Goal: Task Accomplishment & Management: Use online tool/utility

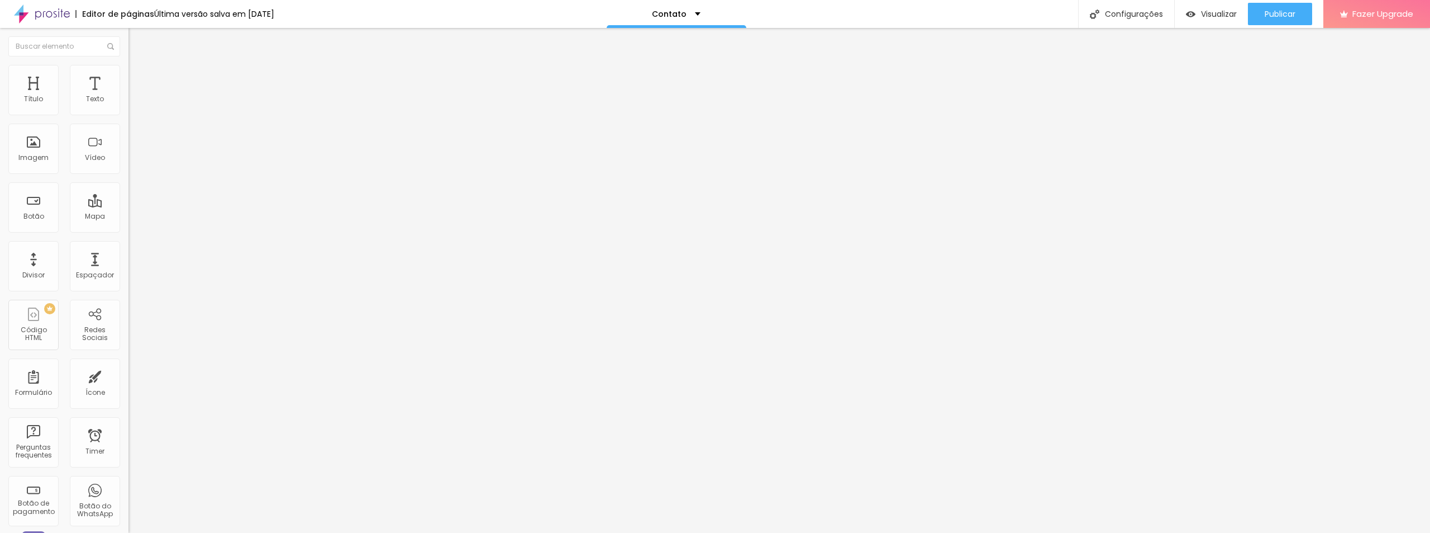
scroll to position [1, 0]
drag, startPoint x: 71, startPoint y: 127, endPoint x: 0, endPoint y: 131, distance: 71.1
click at [129, 134] on div "Endereço Alboom Brasil Alinhamento 15 Zoom" at bounding box center [193, 199] width 129 height 224
click at [129, 105] on input "rua joao" at bounding box center [196, 99] width 134 height 11
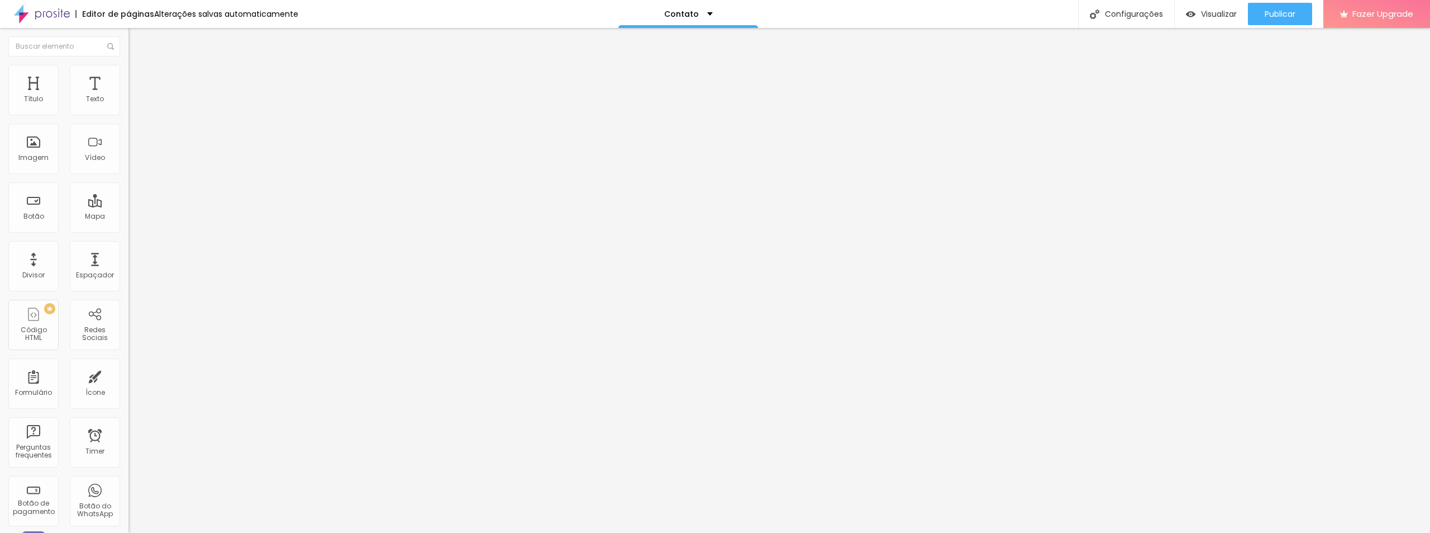
drag, startPoint x: 28, startPoint y: 125, endPoint x: 40, endPoint y: 120, distance: 13.3
click at [129, 105] on input "rua joao rodrigues" at bounding box center [196, 99] width 134 height 11
type input "rua joao rodrigues de deus"
type input "16"
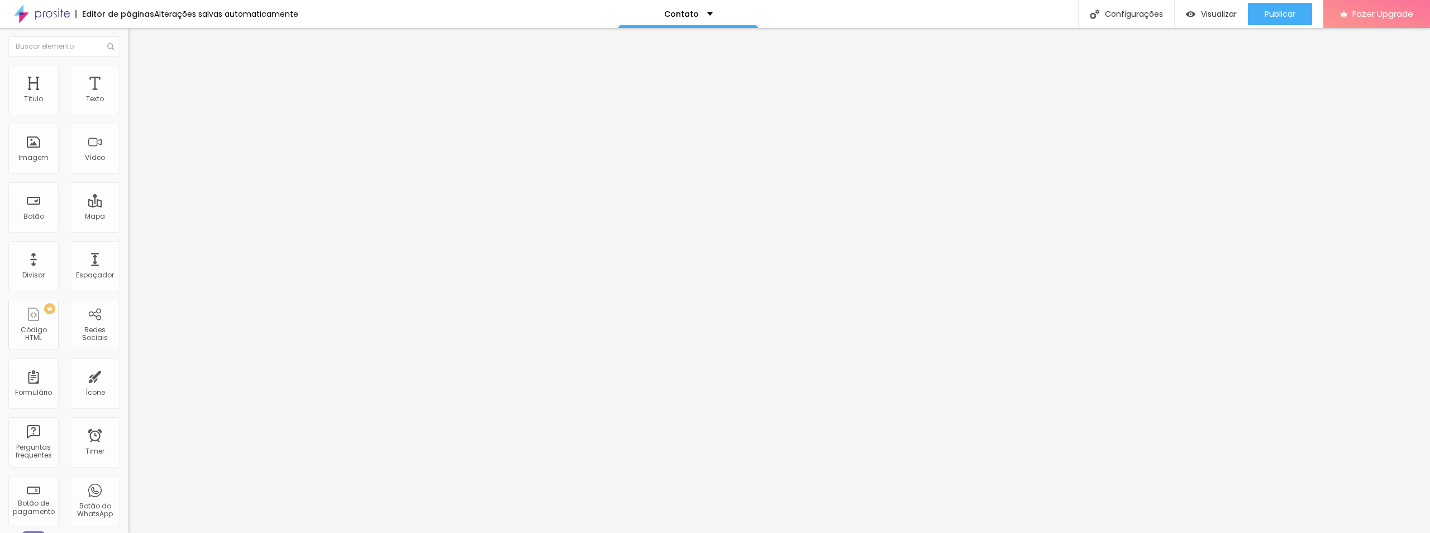
type input "16"
type input "17"
type input "18"
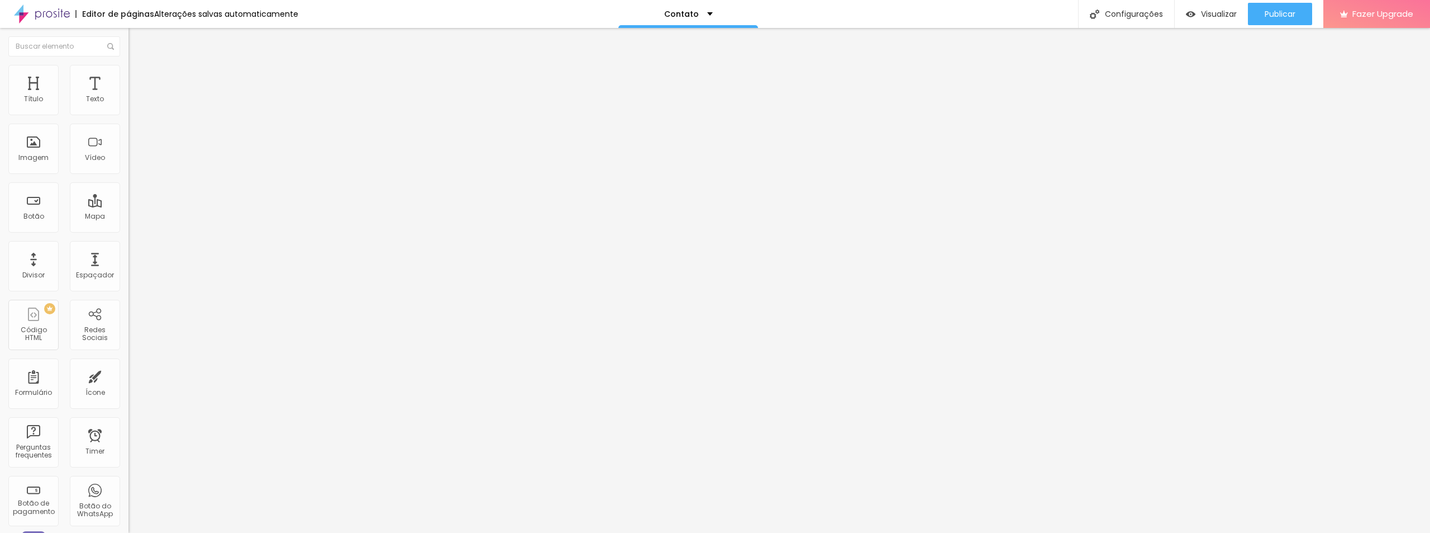
type input "19"
drag, startPoint x: 61, startPoint y: 174, endPoint x: 85, endPoint y: 177, distance: 24.3
click at [129, 282] on input "range" at bounding box center [165, 286] width 72 height 9
type input "18"
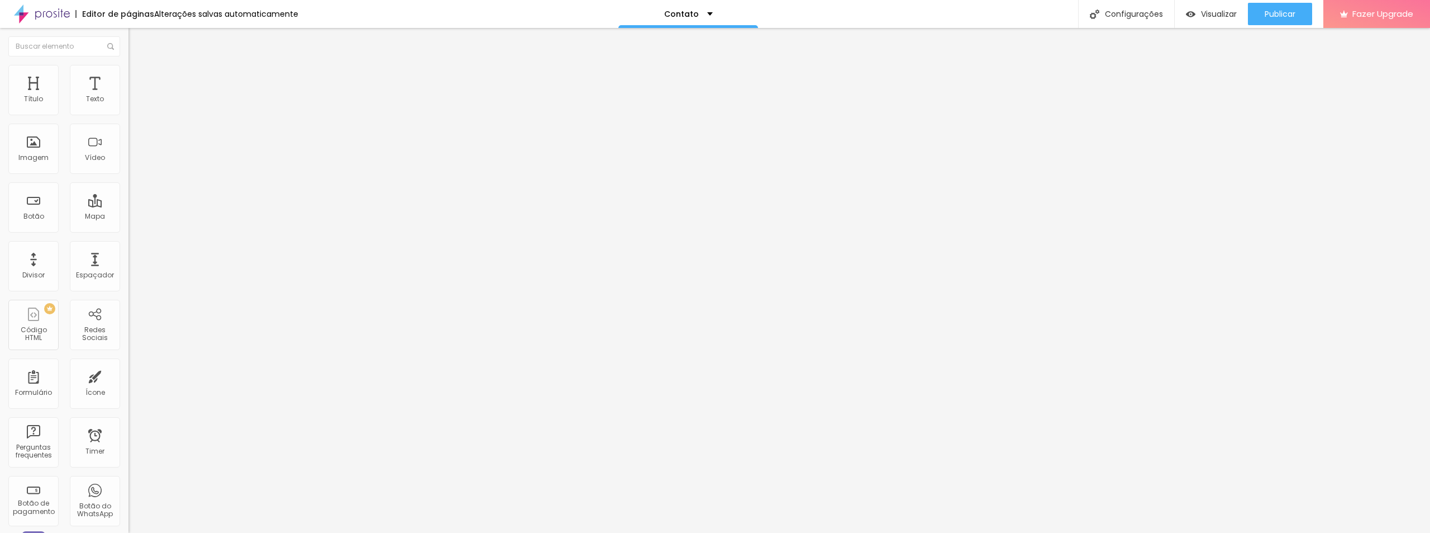
type input "18"
type input "17"
drag, startPoint x: 84, startPoint y: 177, endPoint x: 102, endPoint y: 174, distance: 17.5
type input "17"
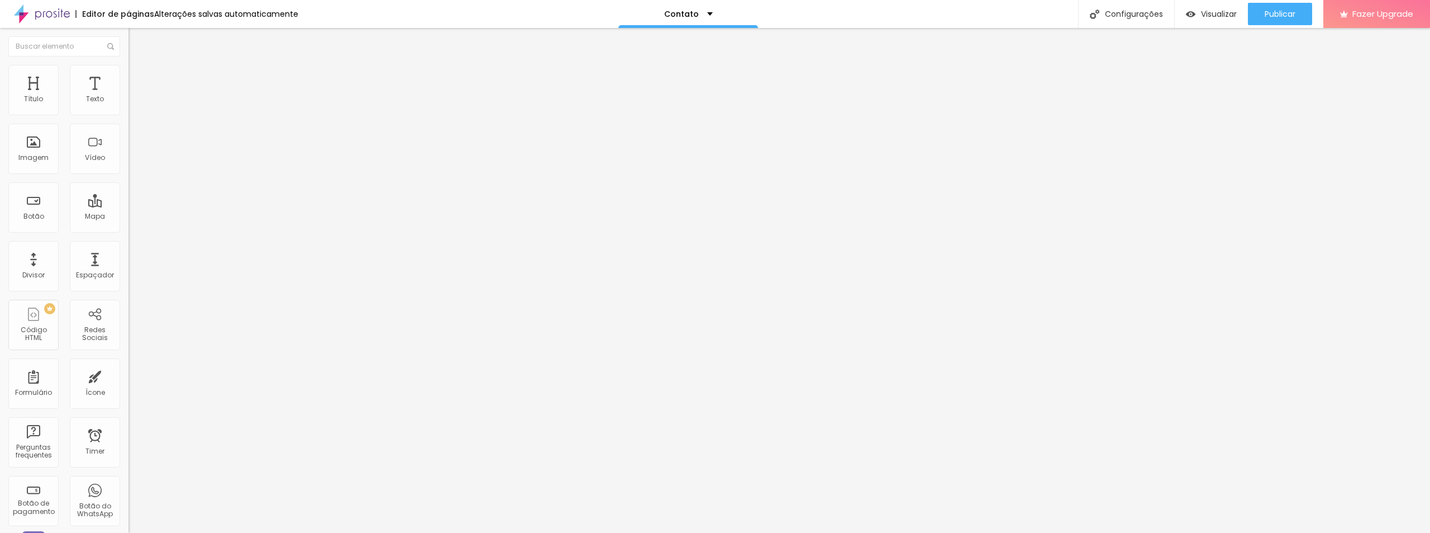
click at [129, 282] on input "range" at bounding box center [165, 286] width 72 height 9
click at [129, 65] on img at bounding box center [134, 70] width 10 height 10
click at [129, 76] on img at bounding box center [134, 81] width 10 height 10
click at [129, 64] on img at bounding box center [134, 59] width 10 height 10
